Goal: Task Accomplishment & Management: Complete application form

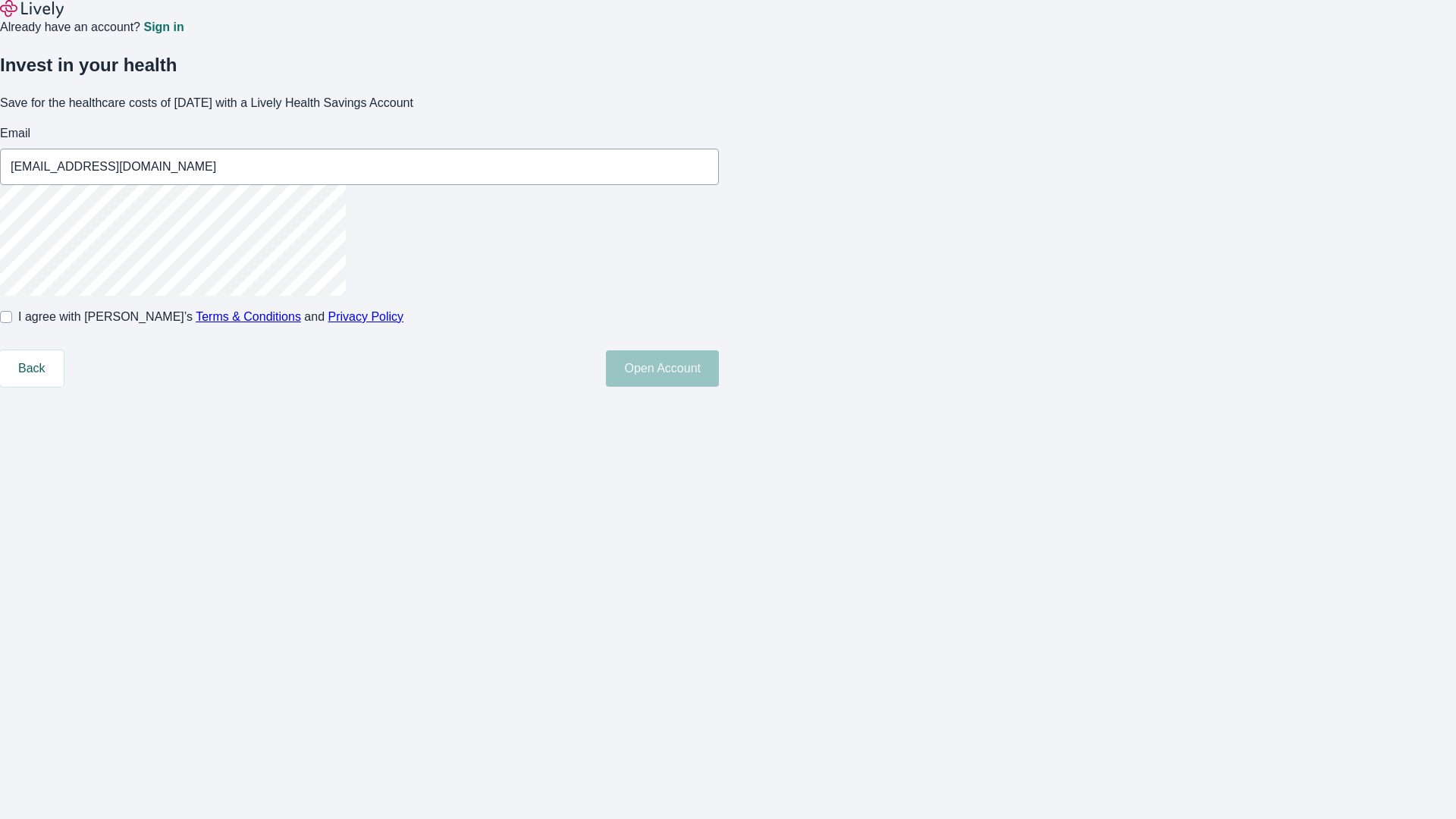
click at [12, 323] on input "I agree with Lively’s Terms & Conditions and Privacy Policy" at bounding box center [6, 317] width 12 height 12
checkbox input "true"
click at [719, 387] on button "Open Account" at bounding box center [662, 368] width 113 height 36
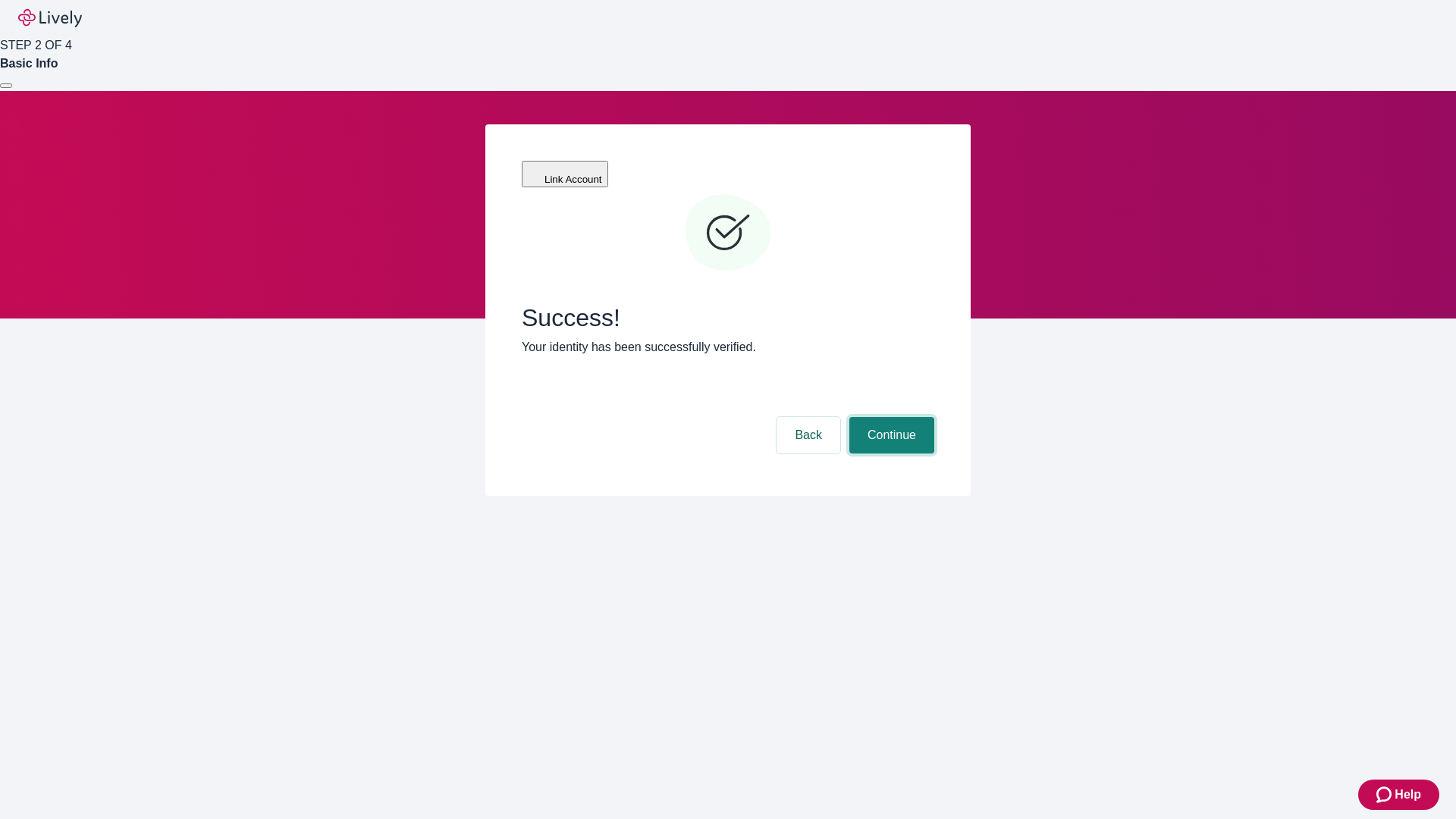
click at [890, 417] on button "Continue" at bounding box center [892, 435] width 85 height 36
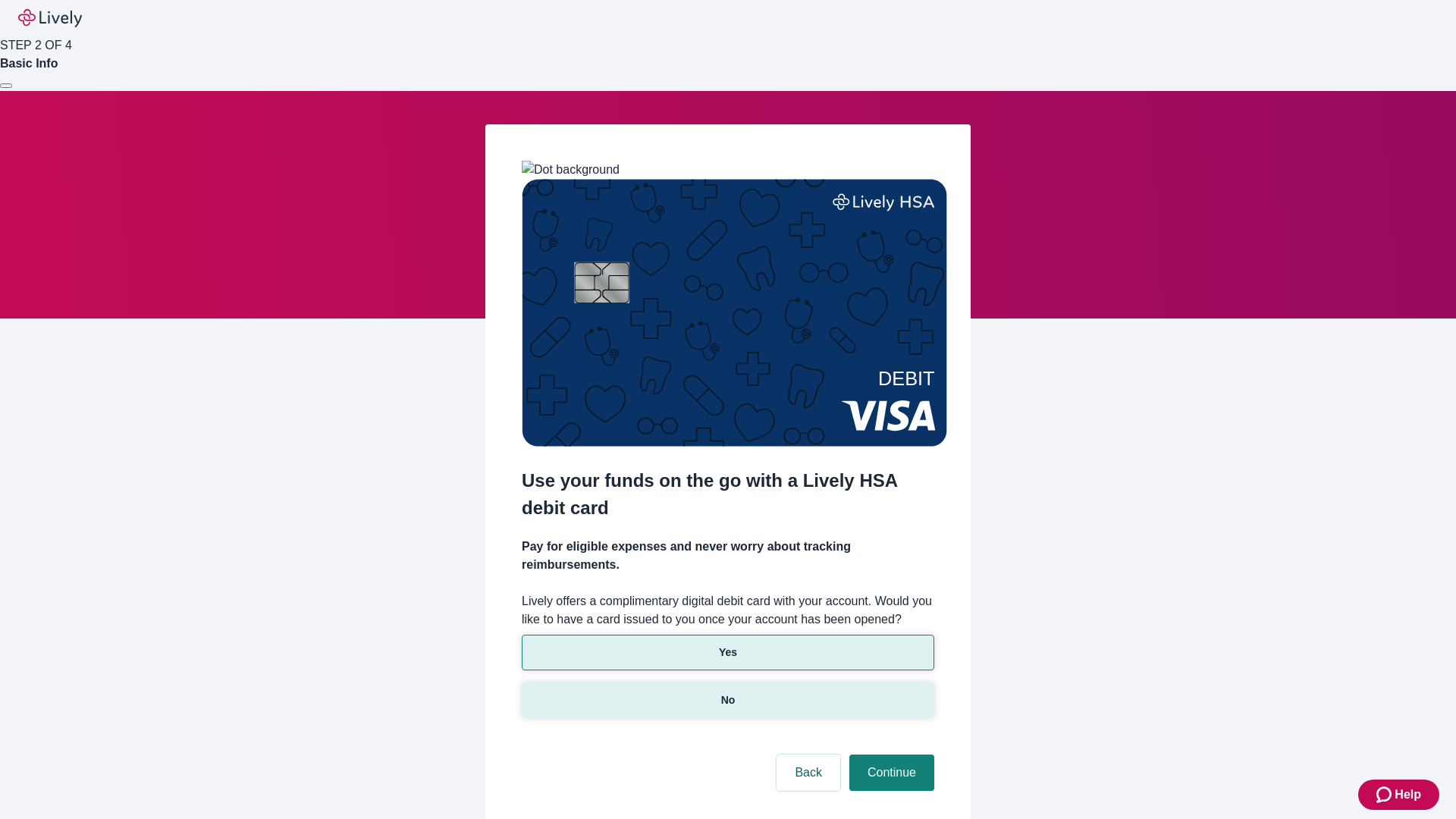
click at [727, 692] on p "No" at bounding box center [728, 700] width 14 height 16
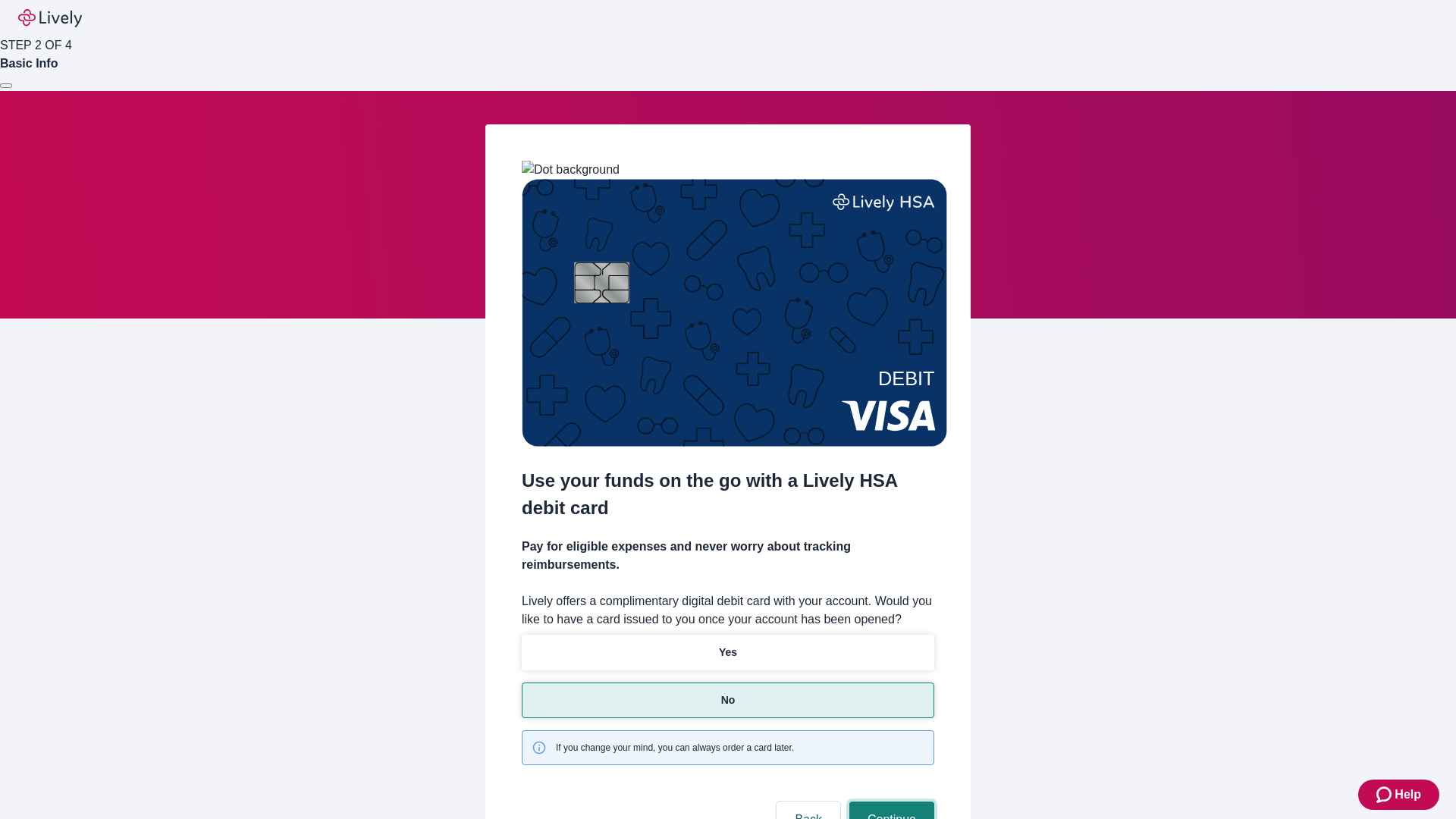
click at [890, 802] on button "Continue" at bounding box center [892, 820] width 85 height 36
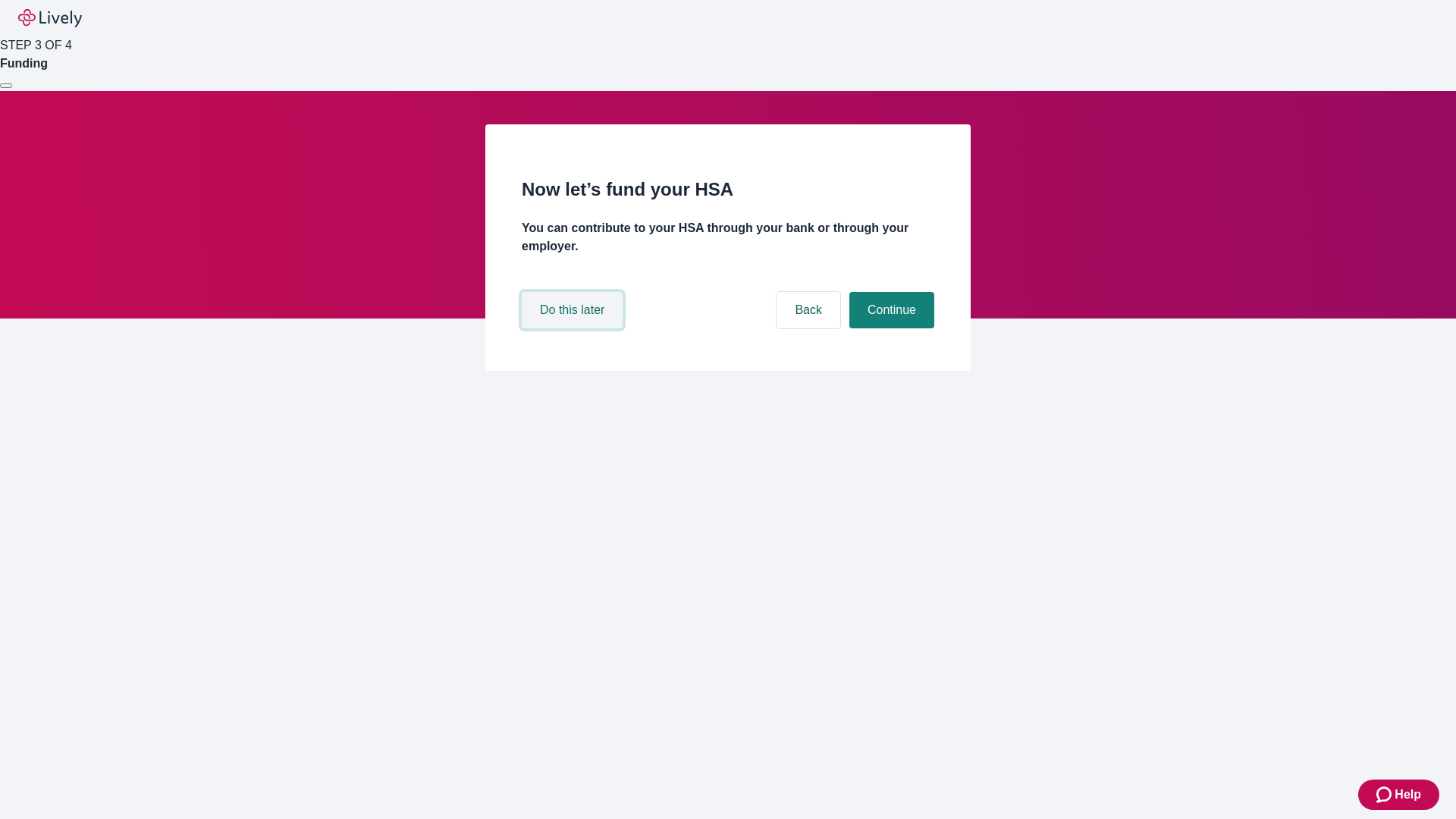
click at [574, 328] on button "Do this later" at bounding box center [572, 310] width 101 height 36
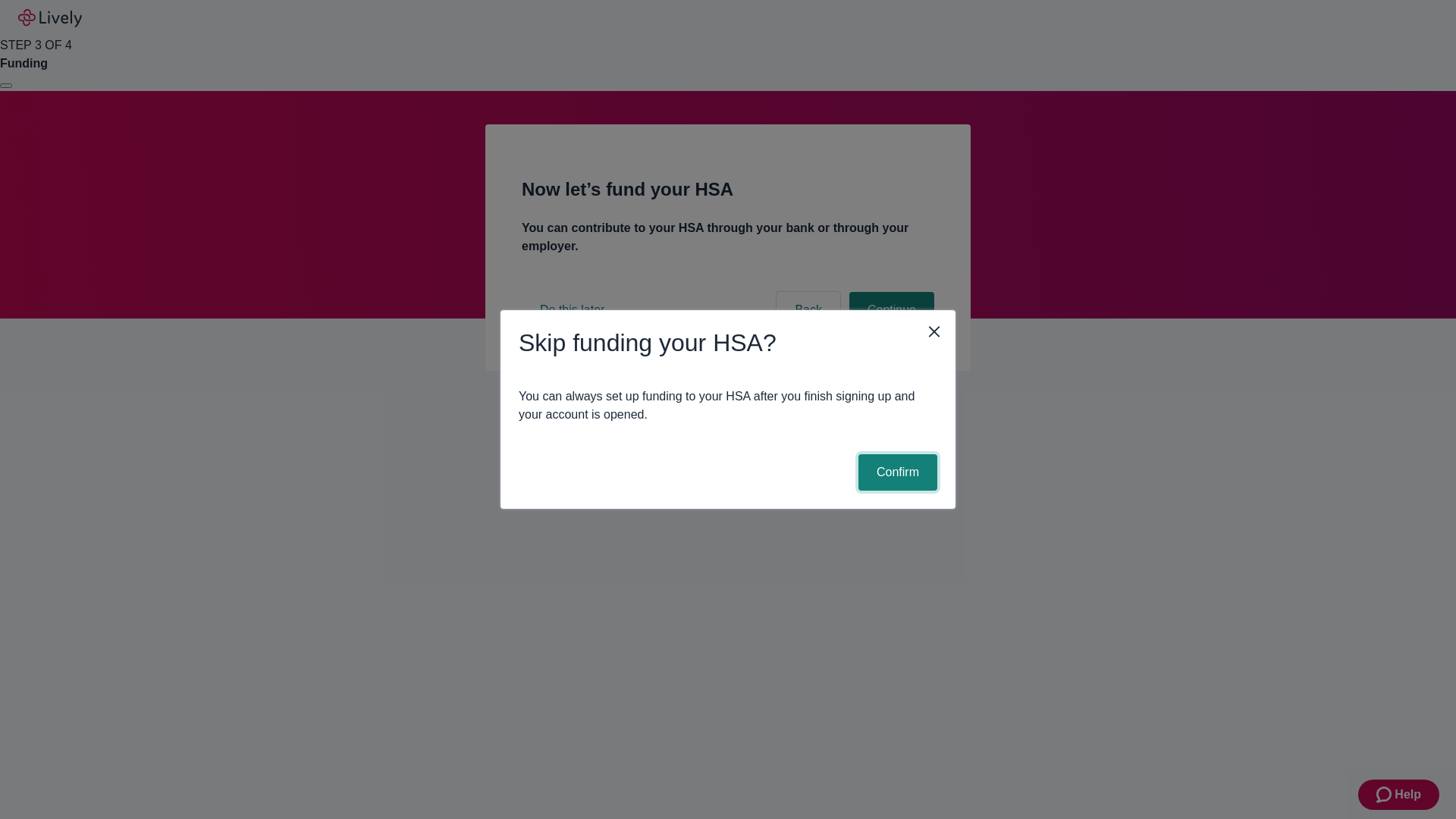
click at [896, 473] on button "Confirm" at bounding box center [898, 473] width 79 height 36
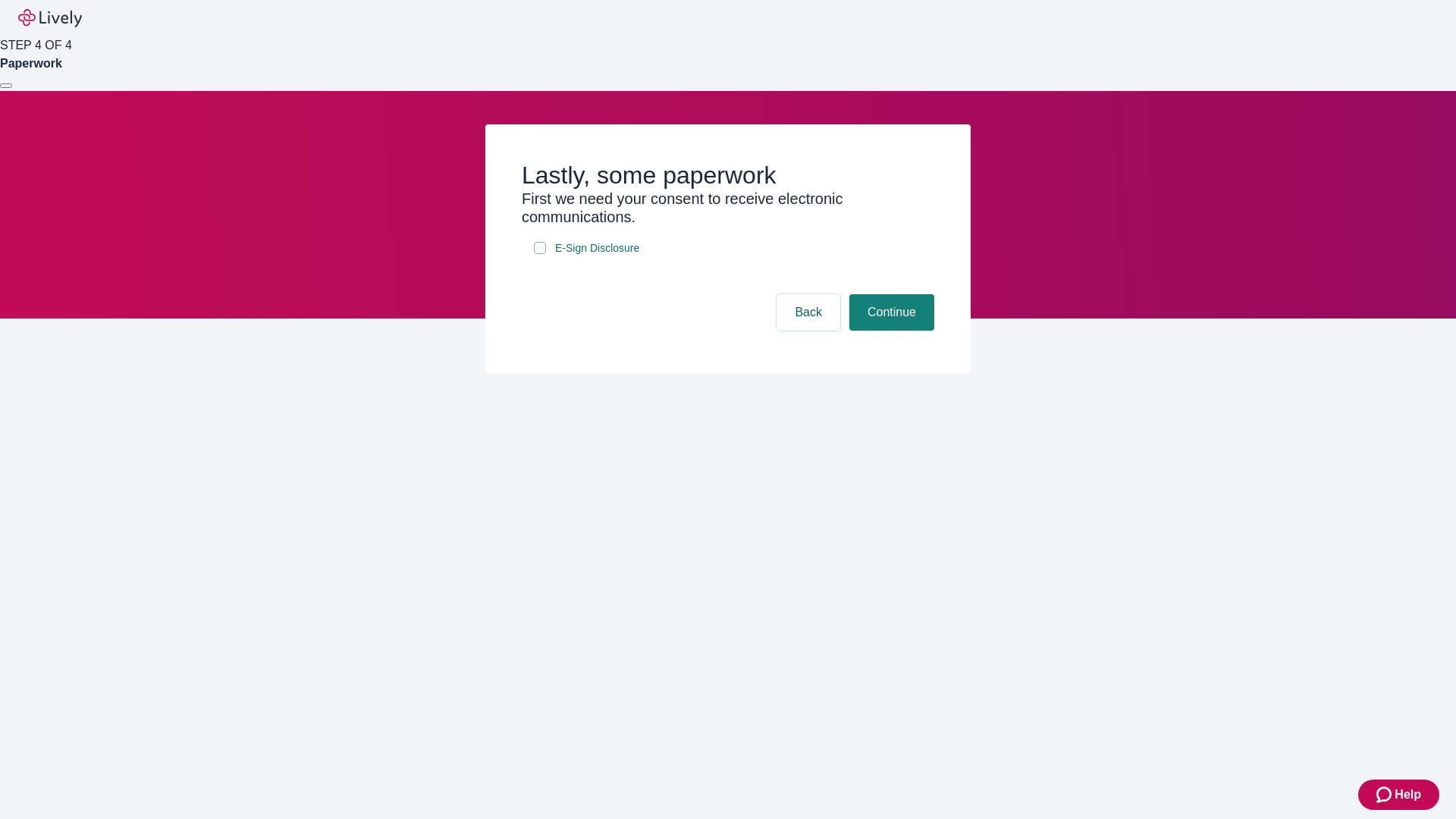
click at [540, 254] on input "E-Sign Disclosure" at bounding box center [540, 248] width 12 height 12
checkbox input "true"
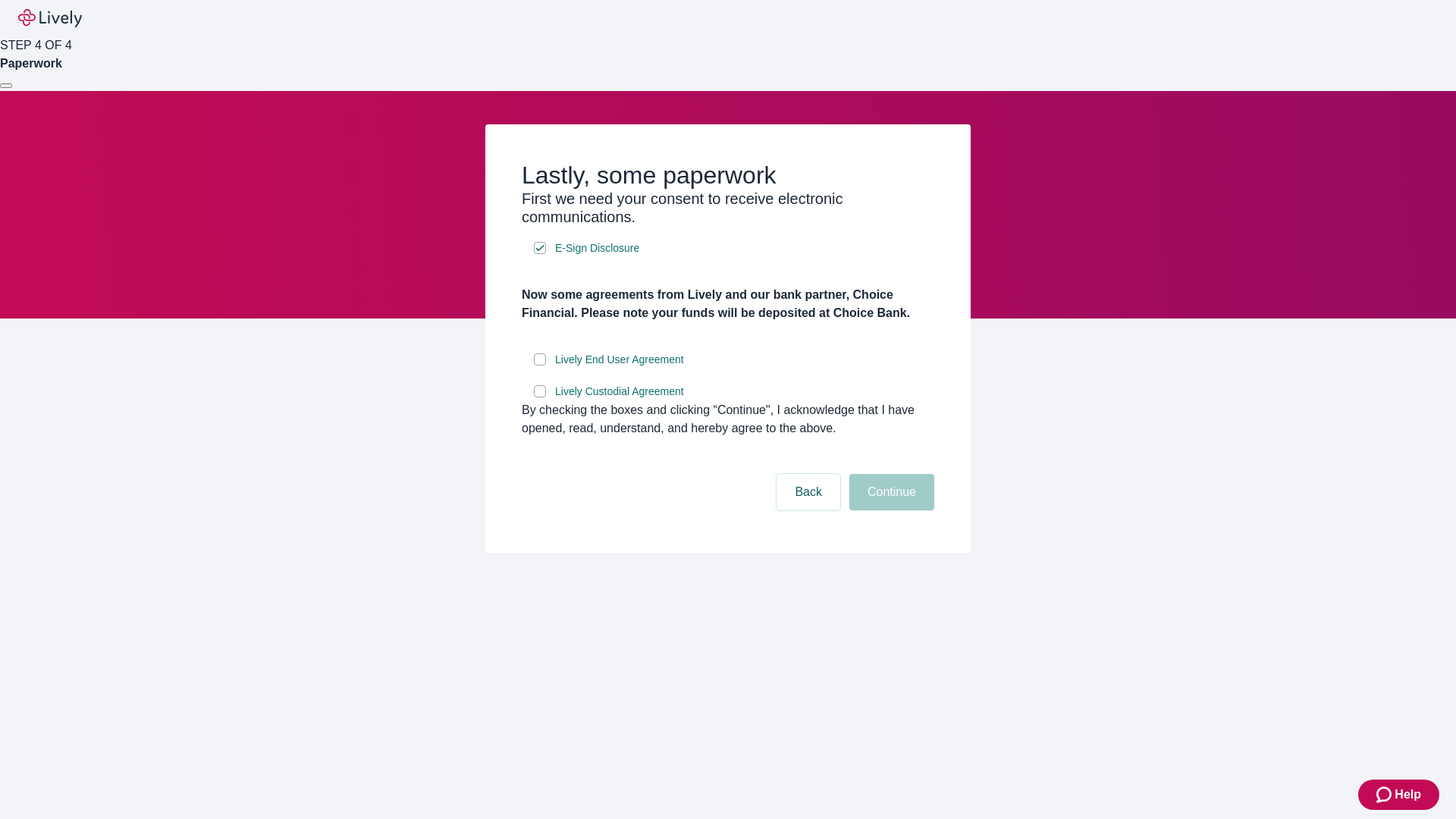
click at [540, 365] on input "Lively End User Agreement" at bounding box center [540, 359] width 12 height 12
checkbox input "true"
click at [540, 397] on input "Lively Custodial Agreement" at bounding box center [540, 391] width 12 height 12
checkbox input "true"
click at [890, 511] on button "Continue" at bounding box center [892, 492] width 85 height 36
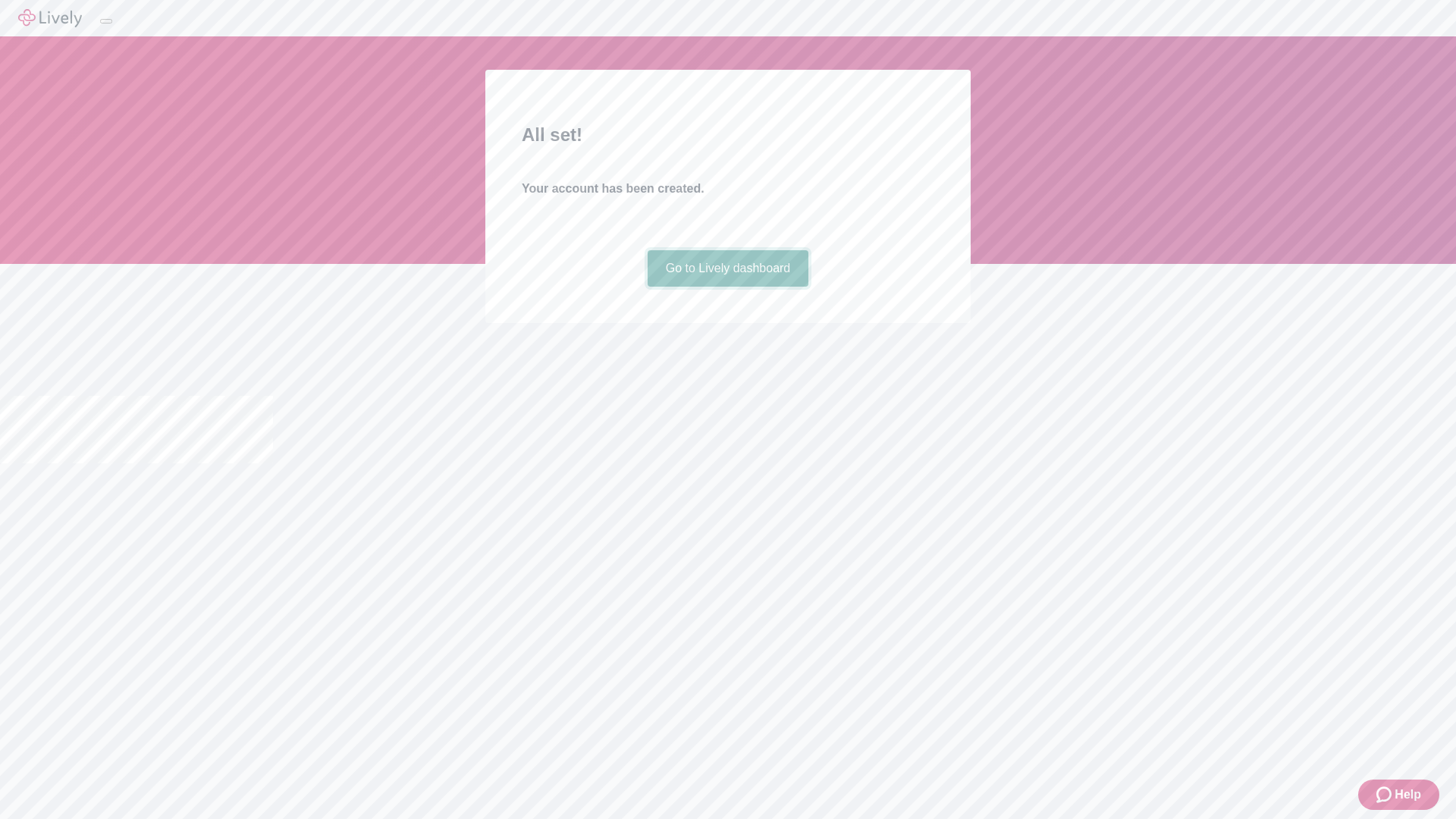
click at [727, 286] on link "Go to Lively dashboard" at bounding box center [728, 268] width 162 height 36
